Goal: Task Accomplishment & Management: Use online tool/utility

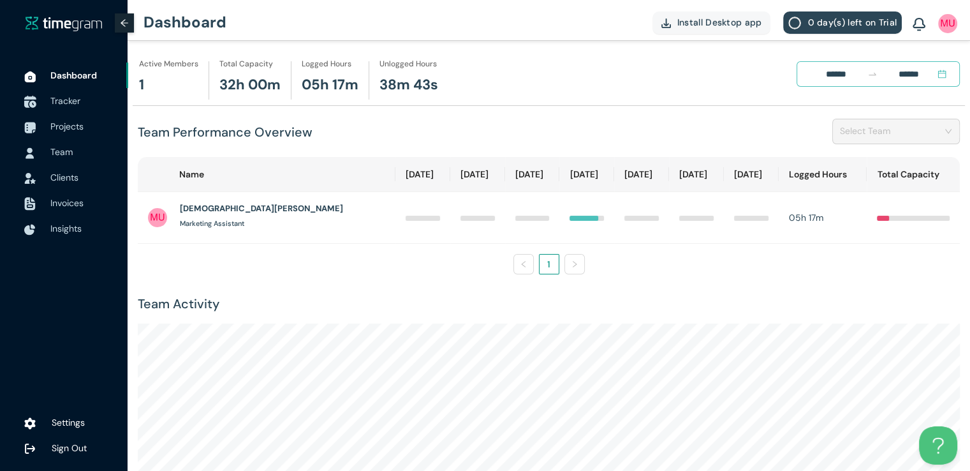
click at [55, 96] on span "Tracker" at bounding box center [65, 100] width 30 height 11
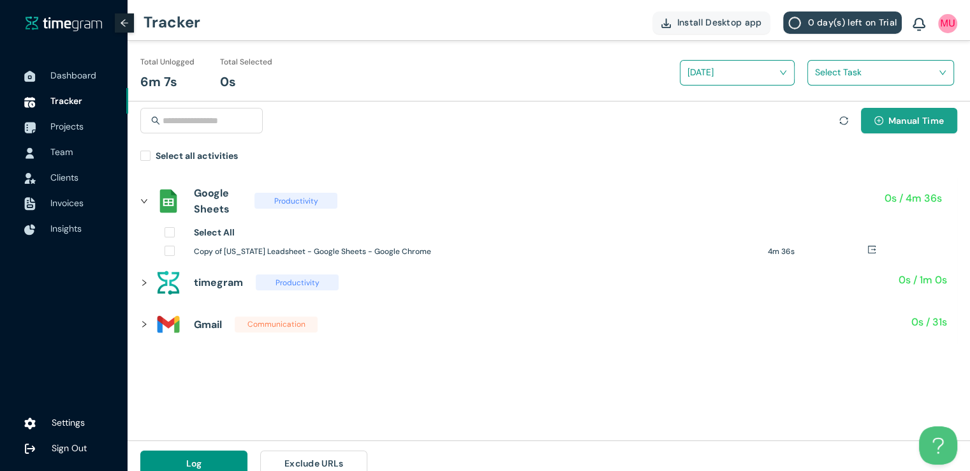
click at [885, 116] on button "Manual Time" at bounding box center [909, 121] width 96 height 26
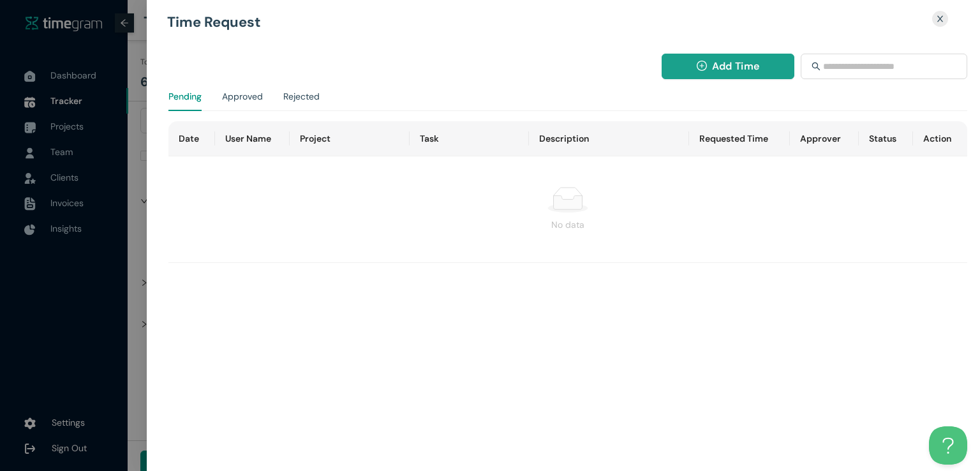
click at [720, 64] on span "Add Time" at bounding box center [735, 66] width 47 height 16
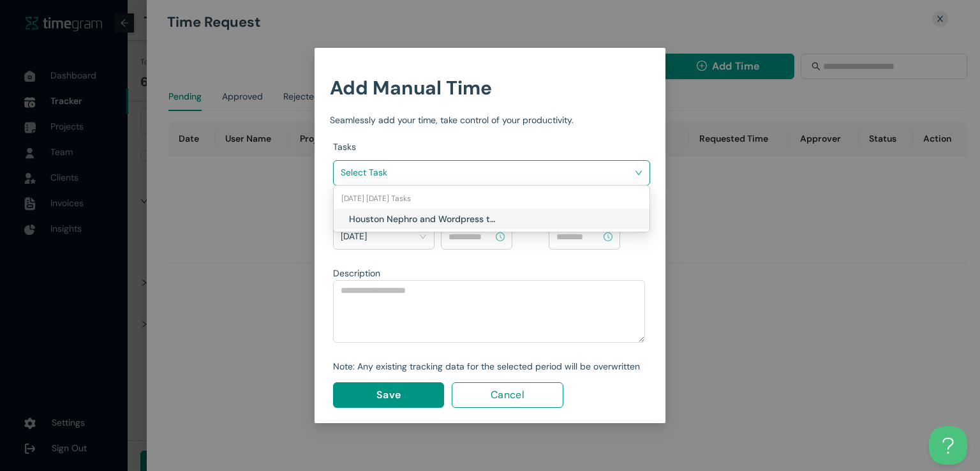
click at [539, 179] on input "search" at bounding box center [487, 172] width 293 height 19
click at [494, 212] on h1 "Houston Nephro and Wordpress tasks" at bounding box center [424, 219] width 150 height 14
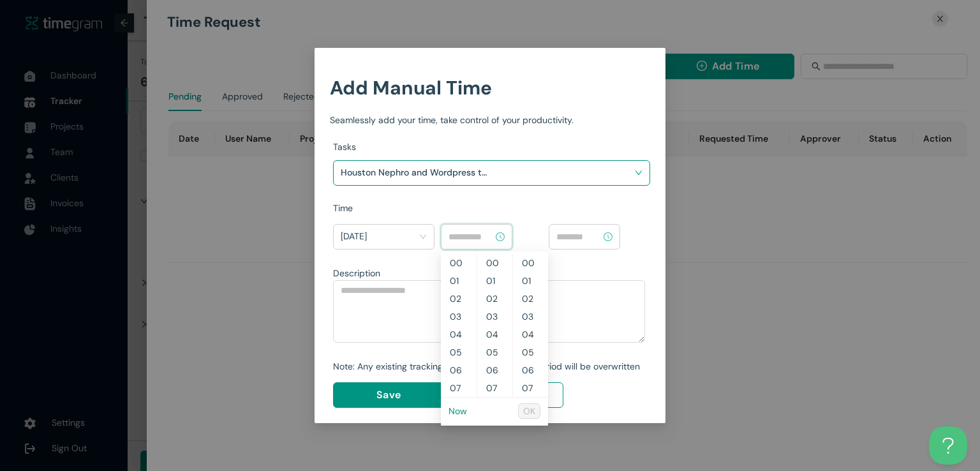
click at [480, 241] on input at bounding box center [470, 237] width 45 height 14
click at [456, 406] on link "Now" at bounding box center [457, 410] width 19 height 11
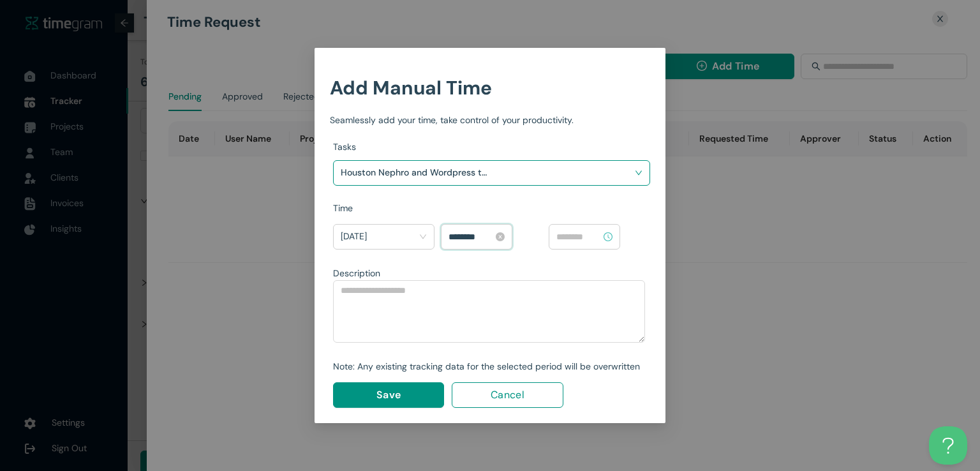
click at [455, 236] on input "********" at bounding box center [470, 237] width 45 height 14
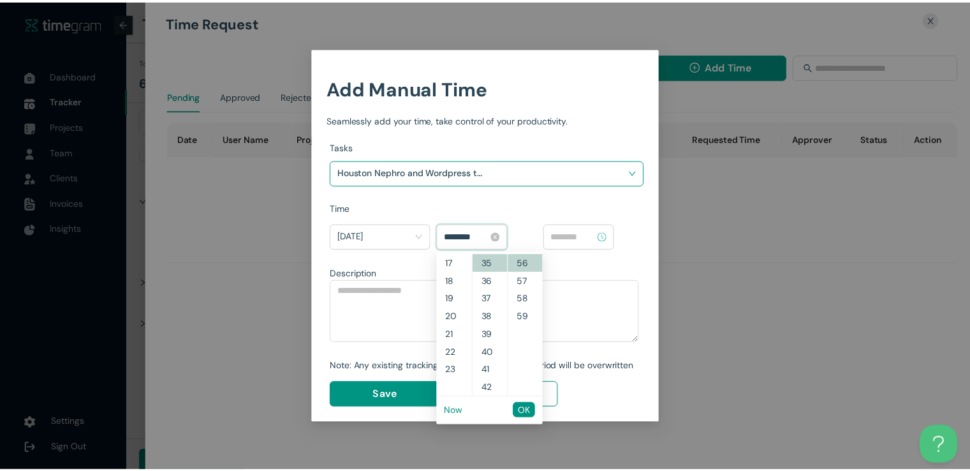
scroll to position [286, 0]
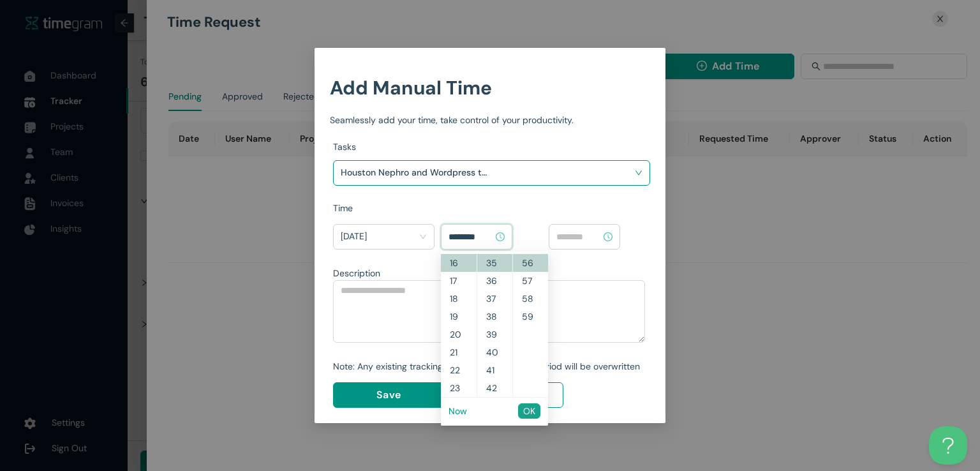
click at [524, 413] on span "OK" at bounding box center [529, 411] width 12 height 14
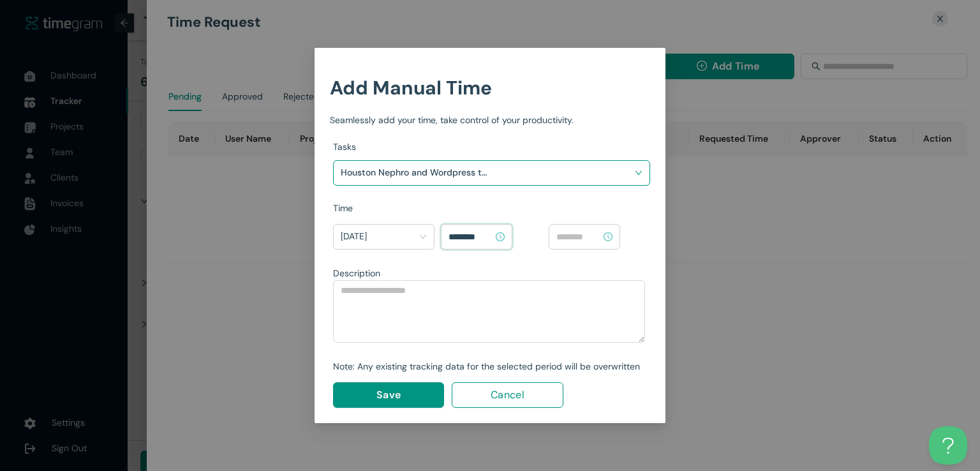
type input "********"
click at [582, 238] on input at bounding box center [578, 237] width 45 height 14
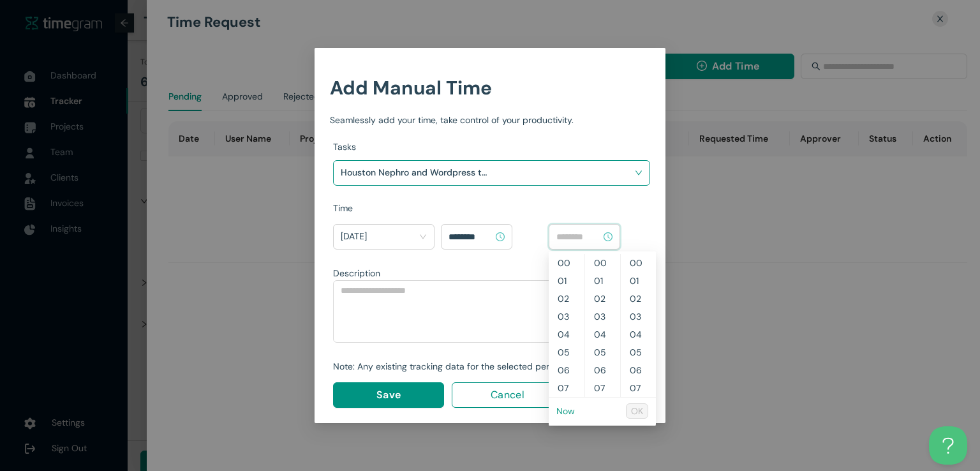
click at [559, 410] on link "Now" at bounding box center [565, 410] width 19 height 11
type input "********"
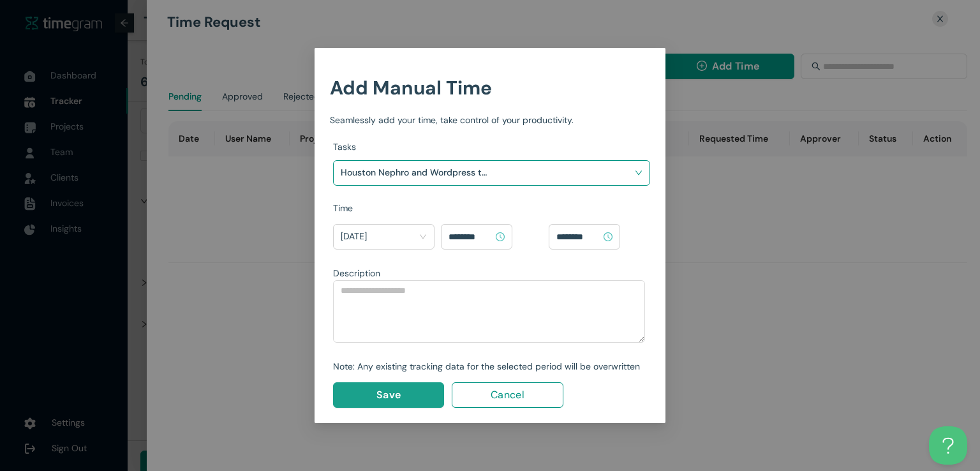
click at [415, 391] on button "Save" at bounding box center [388, 395] width 111 height 26
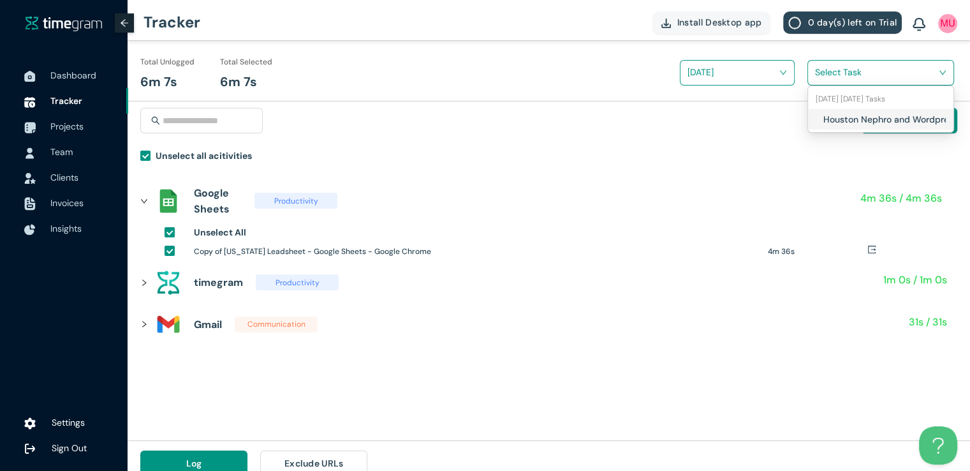
click at [822, 71] on input "search" at bounding box center [876, 72] width 122 height 19
click at [822, 113] on div "Houston Nephro and Wordpress tasks" at bounding box center [880, 119] width 145 height 20
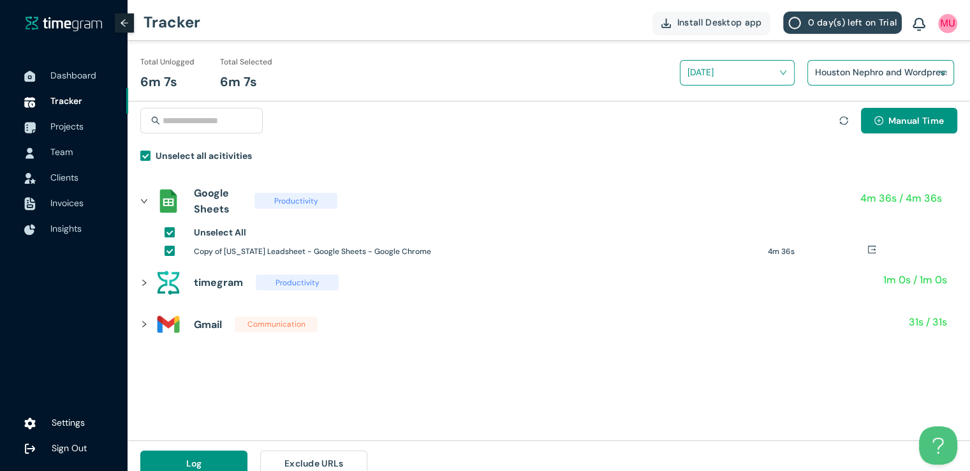
scroll to position [15, 0]
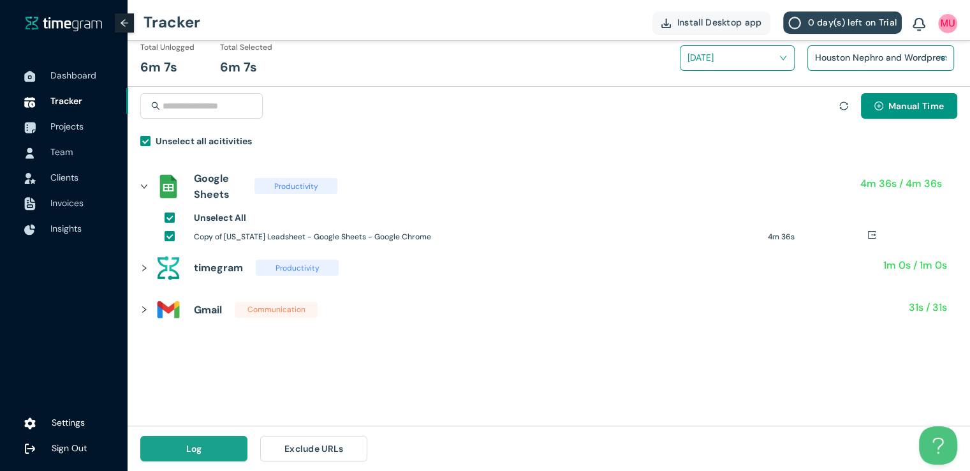
click at [201, 446] on span "Log" at bounding box center [194, 448] width 16 height 14
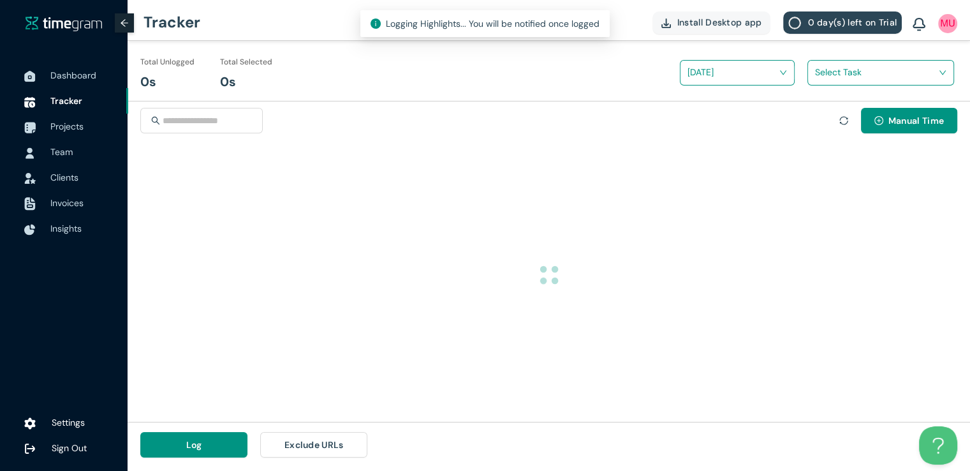
scroll to position [0, 0]
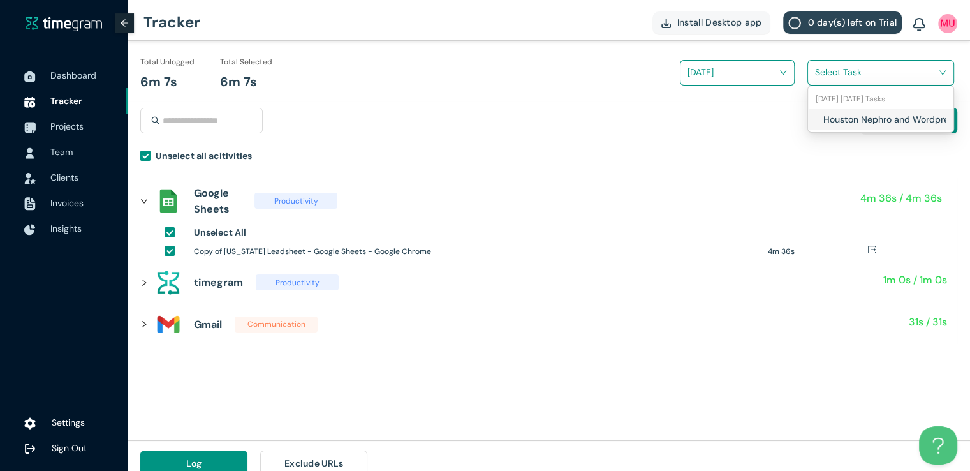
click at [818, 63] on input "search" at bounding box center [876, 72] width 122 height 19
click at [817, 122] on div "Houston Nephro and Wordpress tasks" at bounding box center [880, 119] width 145 height 20
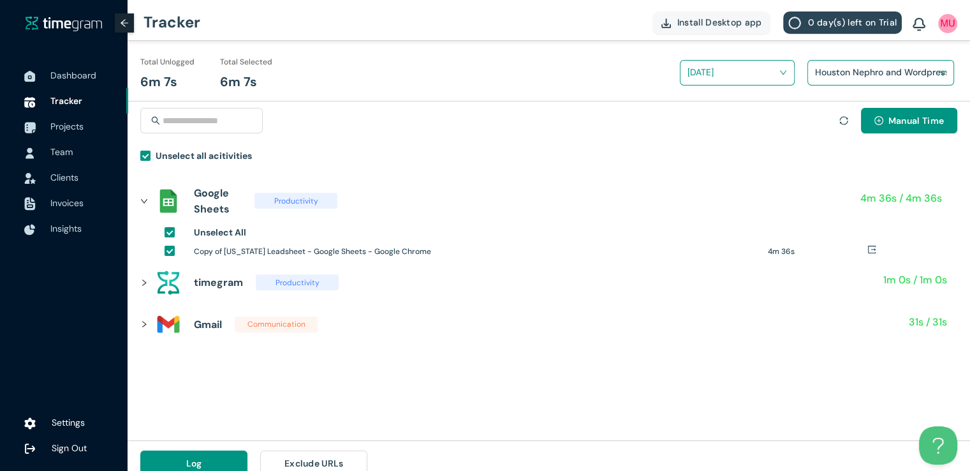
scroll to position [15, 0]
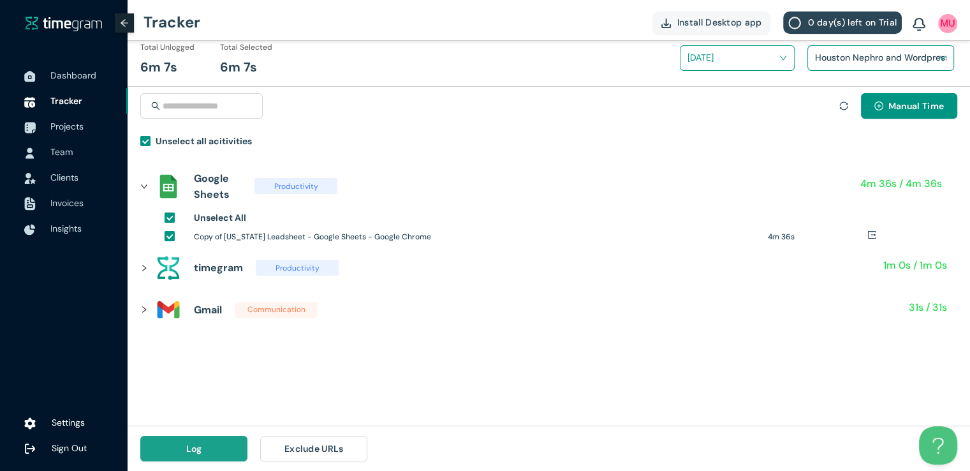
click at [202, 452] on button "Log" at bounding box center [193, 449] width 107 height 26
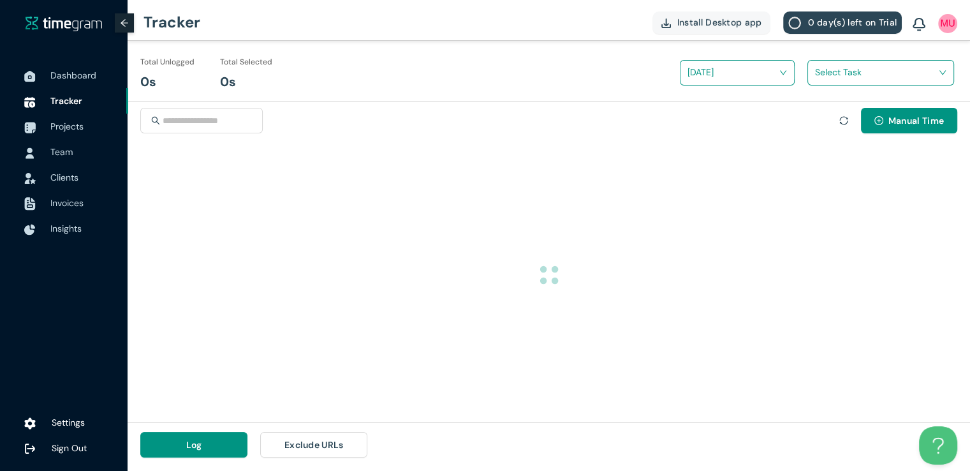
scroll to position [0, 0]
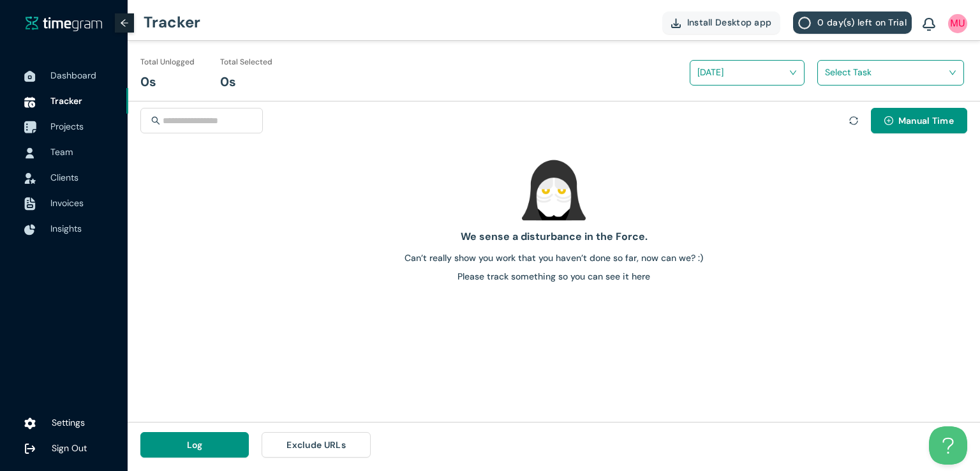
click at [43, 128] on div at bounding box center [30, 126] width 32 height 28
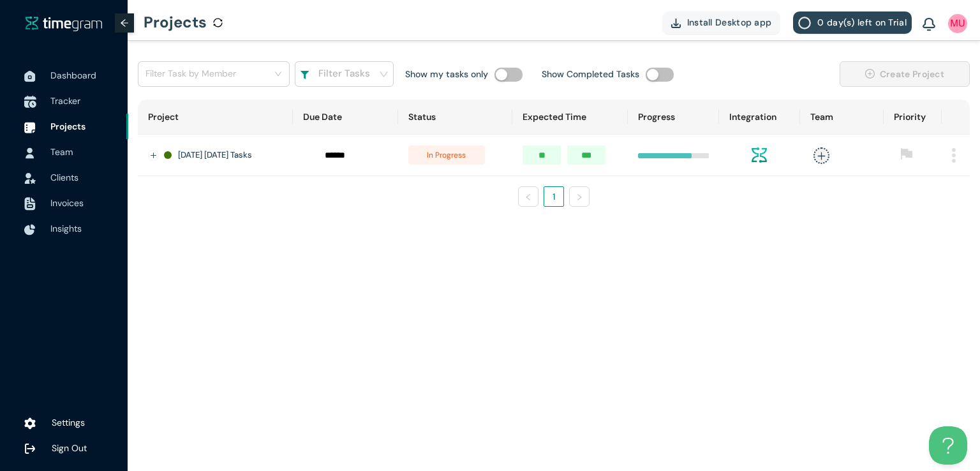
click at [71, 101] on span "Tracker" at bounding box center [65, 100] width 30 height 11
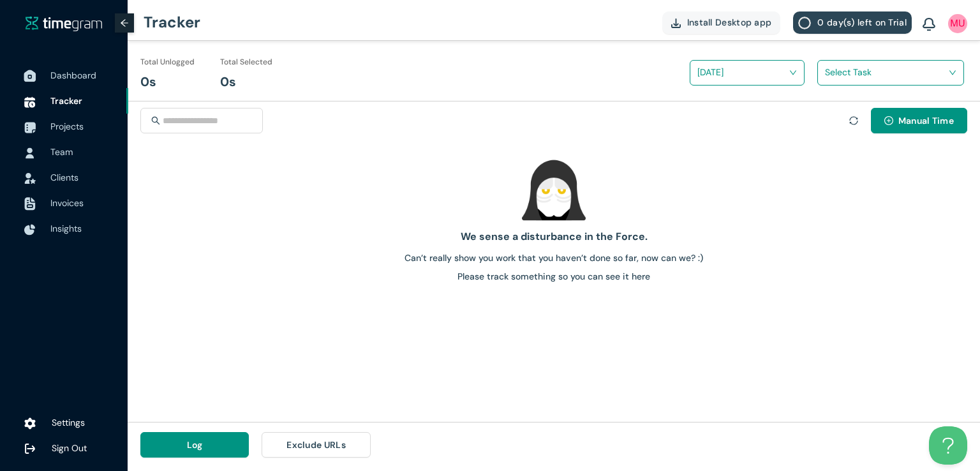
click at [92, 75] on span "Dashboard" at bounding box center [73, 75] width 46 height 11
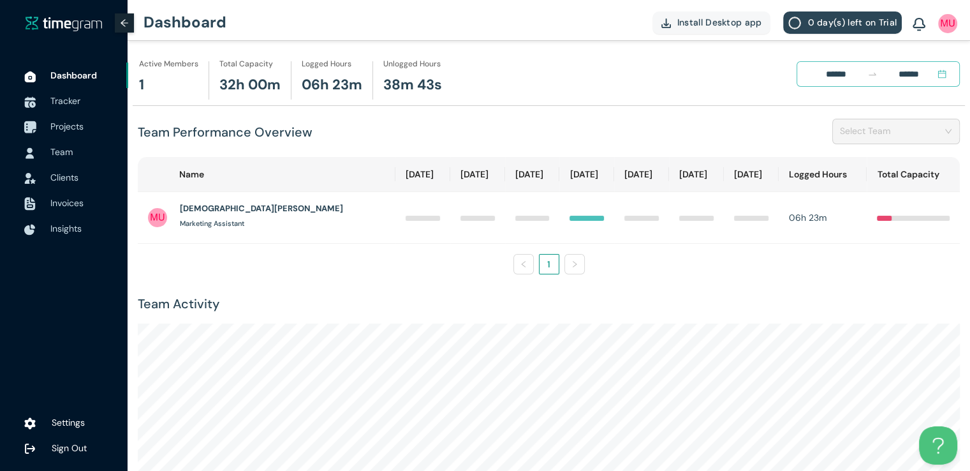
click at [74, 128] on span "Projects" at bounding box center [66, 126] width 33 height 11
